Goal: Task Accomplishment & Management: Use online tool/utility

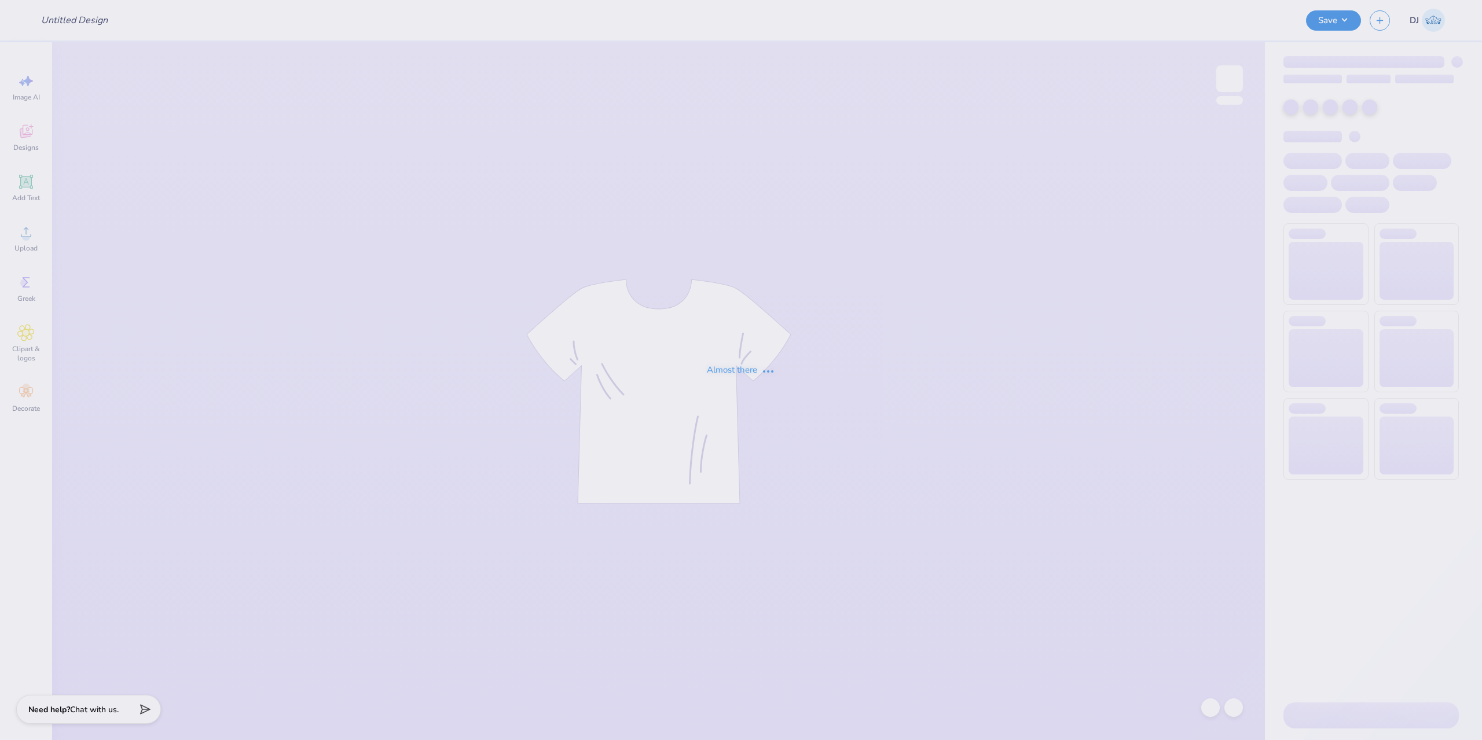
type input "exec"
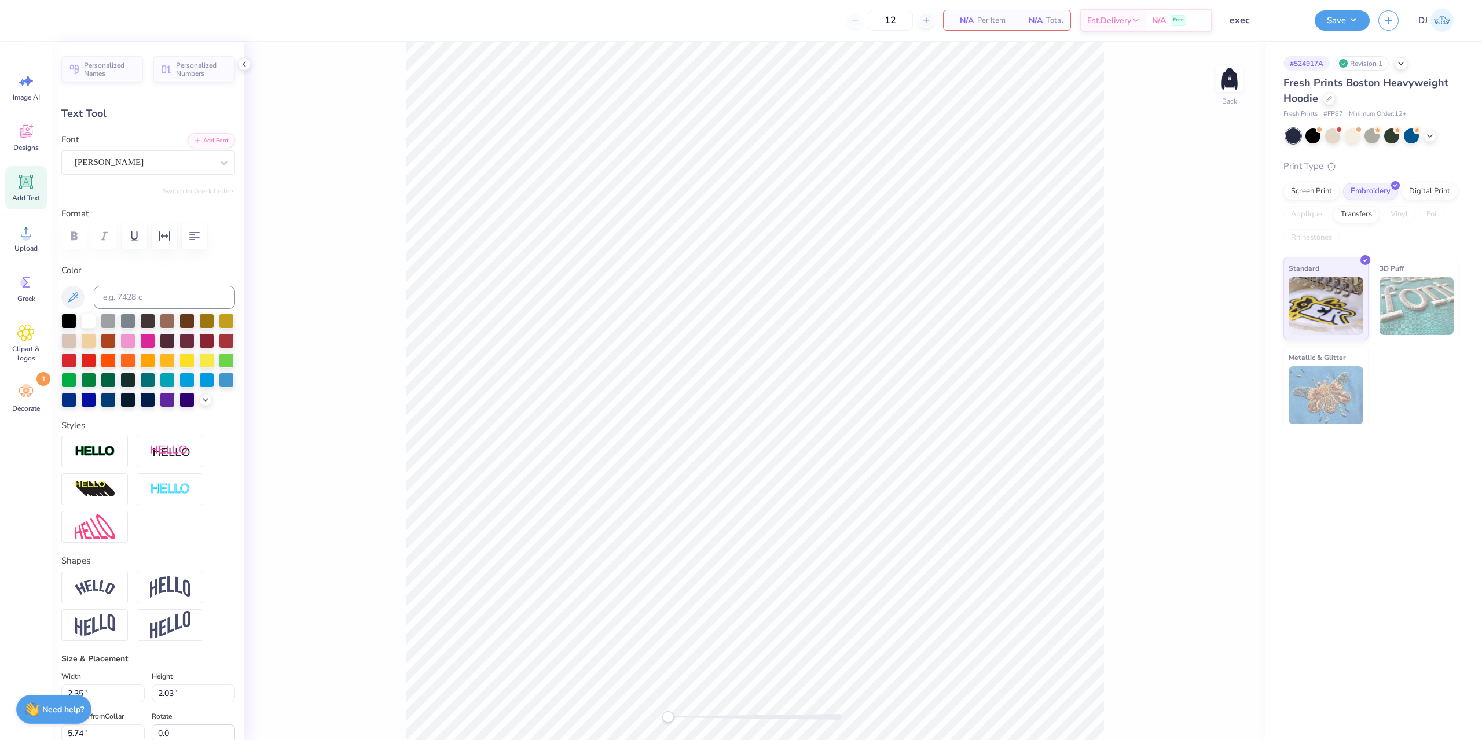
scroll to position [10, 1]
paste textarea
type textarea "O"
